Goal: Task Accomplishment & Management: Manage account settings

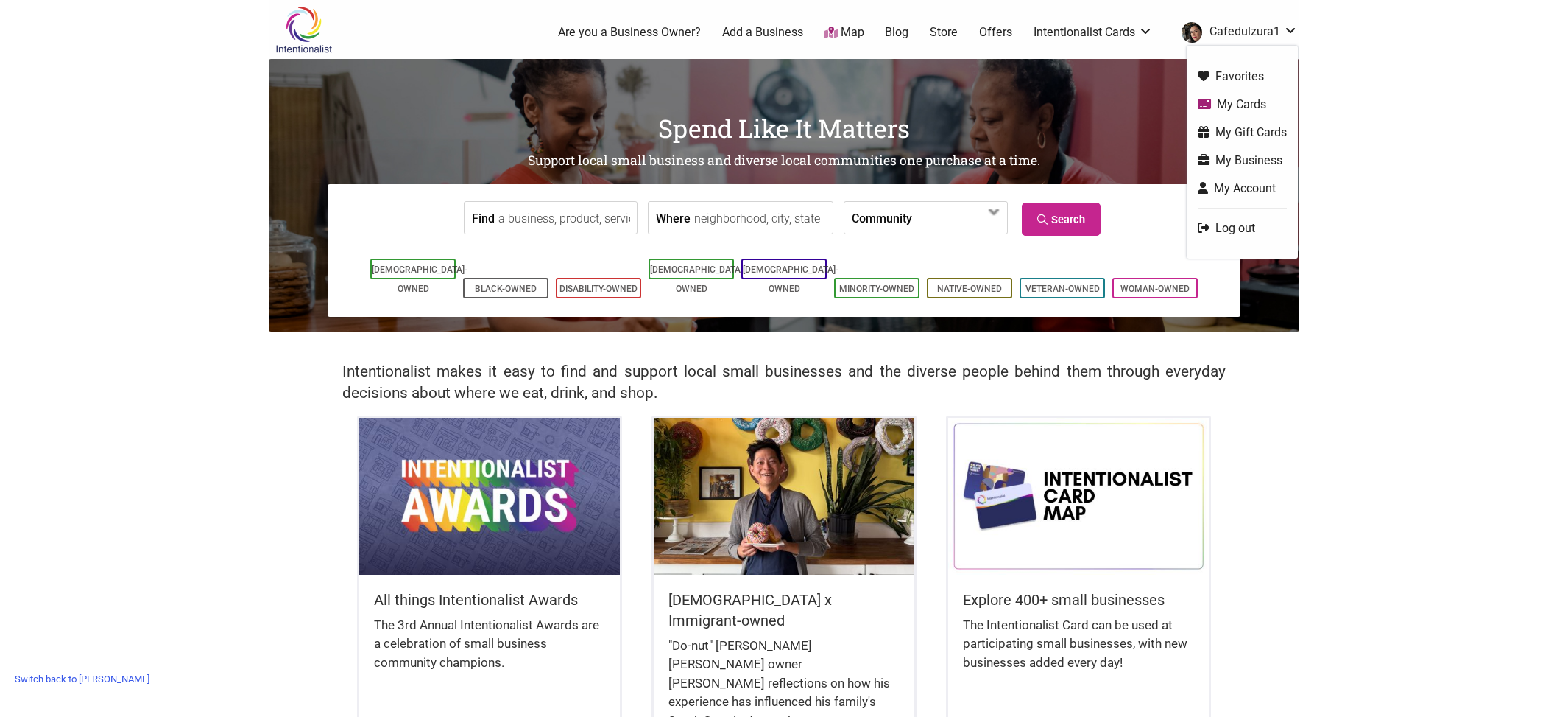
click at [1236, 153] on link "My Business" at bounding box center [1242, 160] width 89 height 17
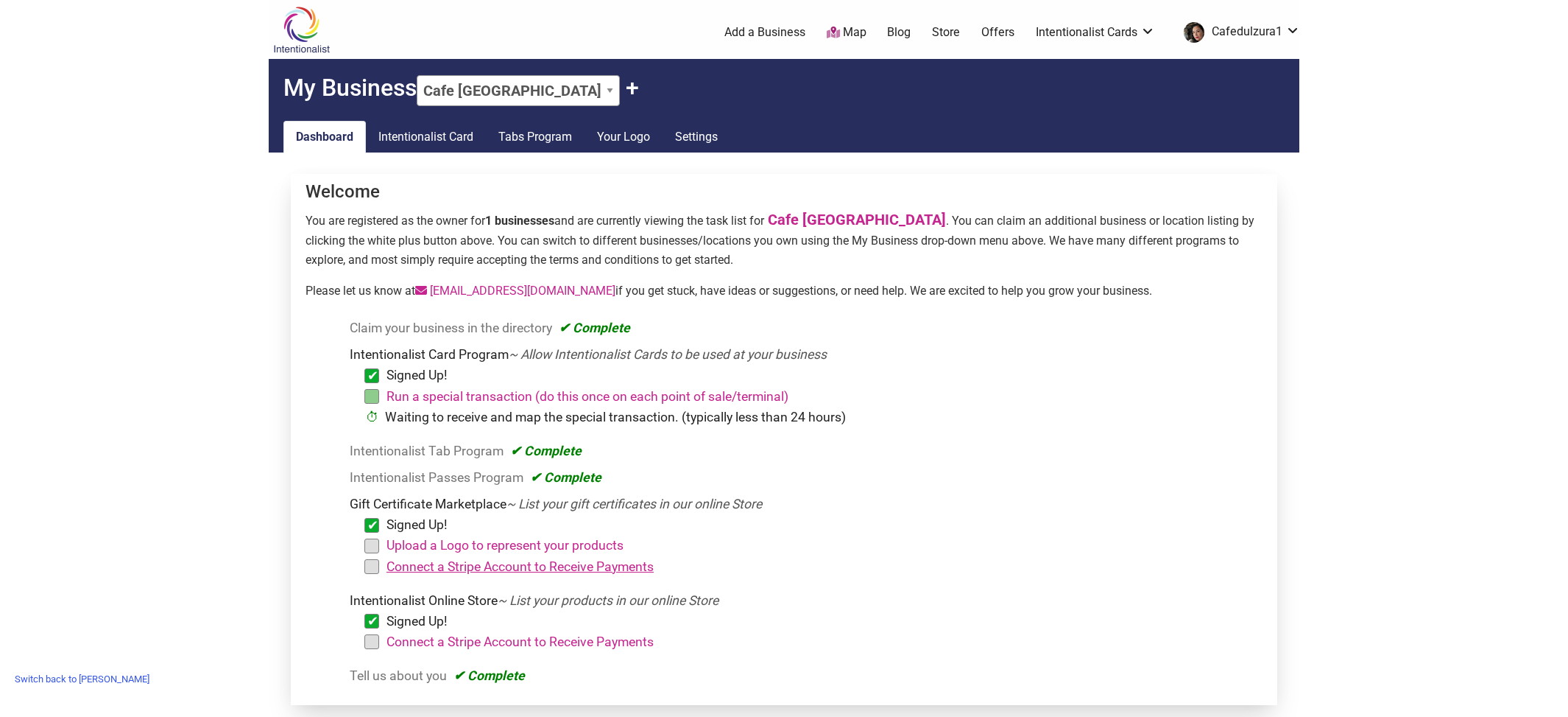
click at [560, 571] on link "Connect a Stripe Account to Receive Payments" at bounding box center [519, 567] width 267 height 15
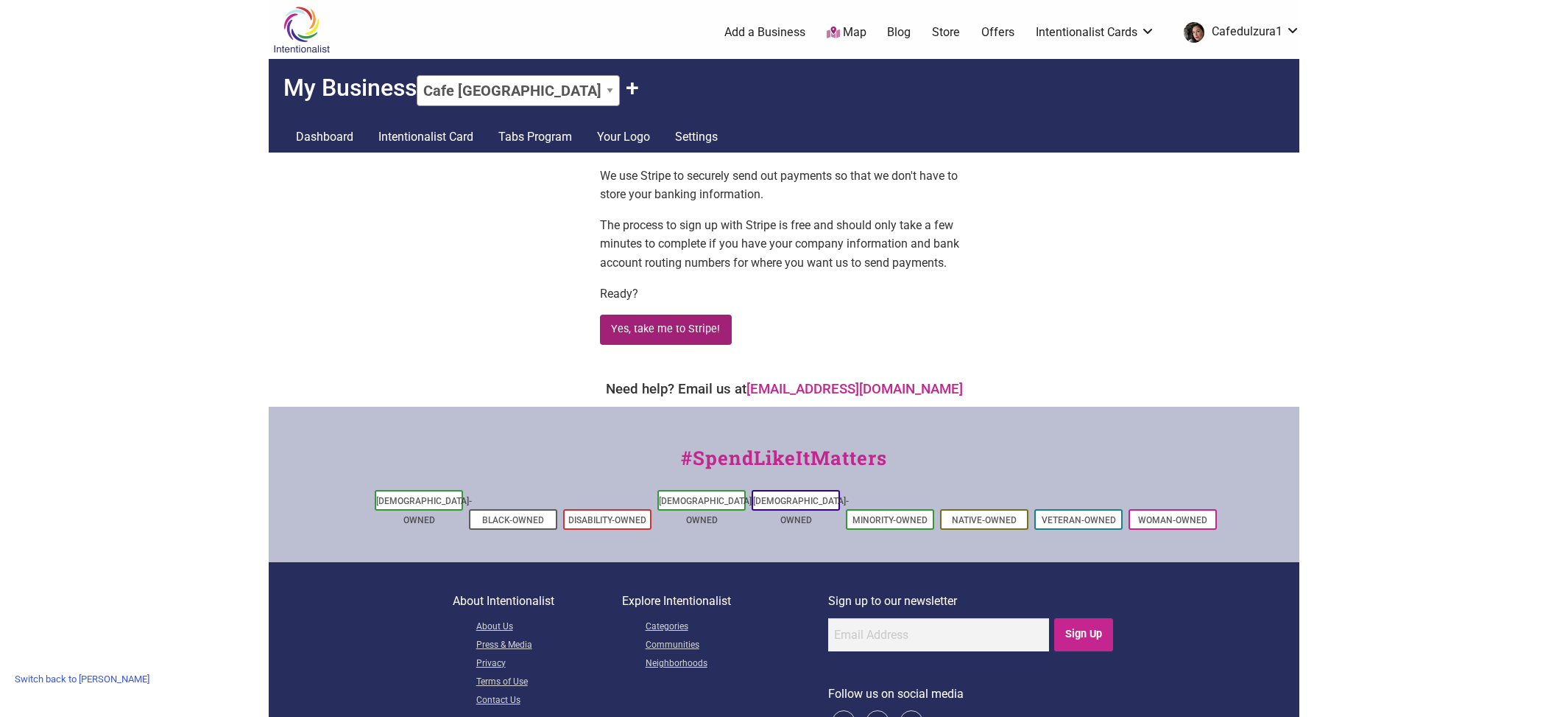
drag, startPoint x: 653, startPoint y: 338, endPoint x: 653, endPoint y: 330, distance: 8.0
click at [653, 337] on button "Yes, take me to Stripe!" at bounding box center [666, 329] width 131 height 30
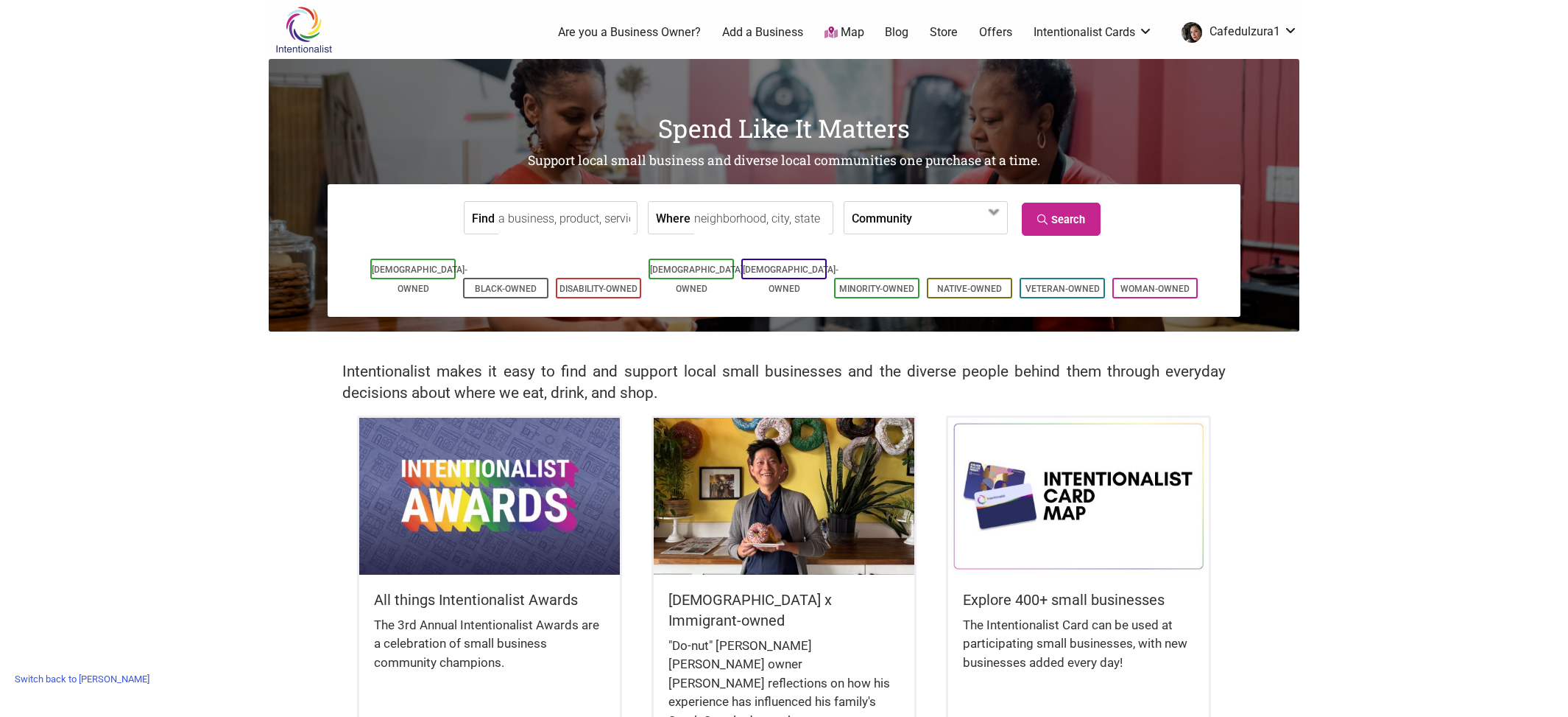
click at [102, 677] on link "Switch back to [PERSON_NAME]" at bounding box center [82, 679] width 150 height 23
